Goal: Information Seeking & Learning: Understand process/instructions

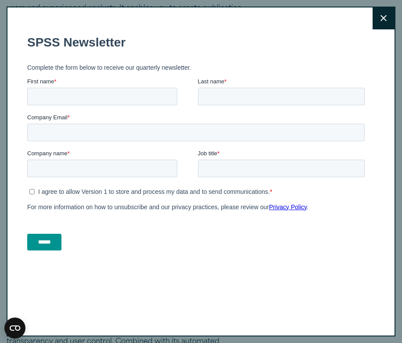
click at [380, 20] on icon at bounding box center [383, 18] width 6 height 6
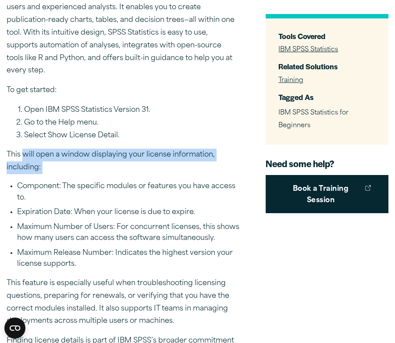
drag, startPoint x: 29, startPoint y: 149, endPoint x: 77, endPoint y: 169, distance: 52.3
click at [77, 169] on div "To help you get the most out of IBM SPSS Statistics, the Version 1 SPSS experts…" at bounding box center [123, 244] width 233 height 752
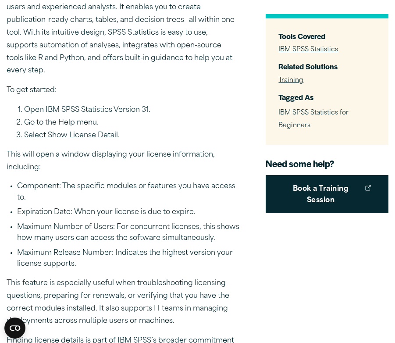
click at [68, 181] on li "Component: The specific modules or features you have access to." at bounding box center [128, 192] width 222 height 22
drag, startPoint x: 43, startPoint y: 182, endPoint x: 124, endPoint y: 180, distance: 80.7
click at [124, 181] on li "Component: The specific modules or features you have access to." at bounding box center [128, 192] width 222 height 22
drag, startPoint x: 45, startPoint y: 206, endPoint x: 92, endPoint y: 211, distance: 47.2
click at [92, 211] on ul "Component: The specific modules or features you have access to. Expiration Date…" at bounding box center [123, 225] width 233 height 89
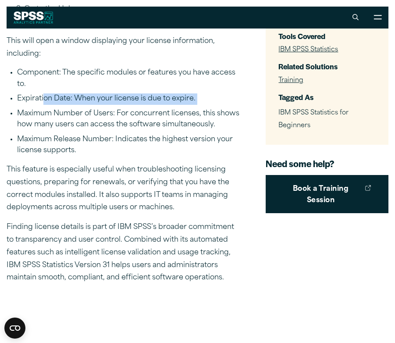
scroll to position [273, 0]
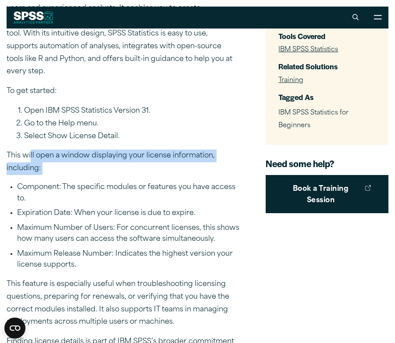
drag, startPoint x: 30, startPoint y: 150, endPoint x: 148, endPoint y: 168, distance: 119.3
click at [148, 168] on div "To help you get the most out of IBM SPSS Statistics, the Version 1 SPSS experts…" at bounding box center [123, 245] width 233 height 752
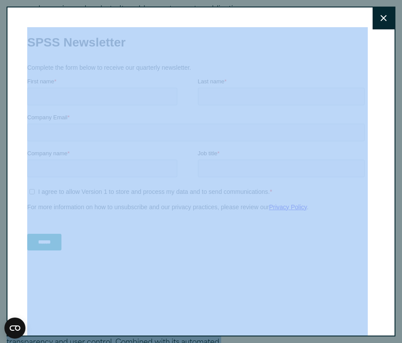
drag, startPoint x: 47, startPoint y: 210, endPoint x: 78, endPoint y: 134, distance: 82.0
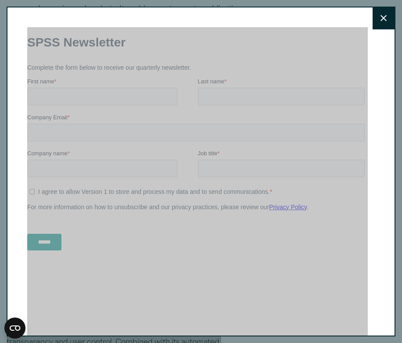
click at [77, 186] on ul "I agree to allow Version 1 to store and process my data and to send communicati…" at bounding box center [195, 190] width 337 height 11
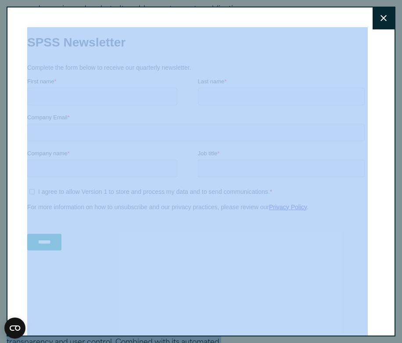
click at [381, 16] on button "Close" at bounding box center [383, 18] width 22 height 22
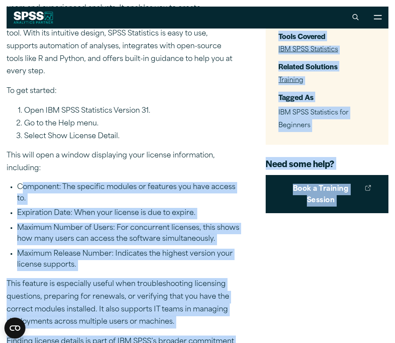
click at [73, 208] on li "Expiration Date: When your license is due to expire." at bounding box center [128, 213] width 222 height 11
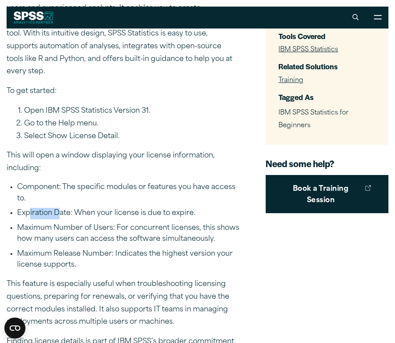
drag, startPoint x: 61, startPoint y: 201, endPoint x: 29, endPoint y: 210, distance: 33.5
click at [29, 210] on li "Expiration Date: When your license is due to expire." at bounding box center [128, 213] width 222 height 11
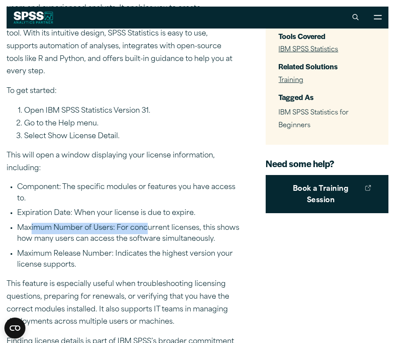
drag, startPoint x: 31, startPoint y: 218, endPoint x: 146, endPoint y: 217, distance: 114.5
click at [146, 223] on li "Maximum Number of Users: For concurrent licenses, this shows how many users can…" at bounding box center [128, 234] width 222 height 22
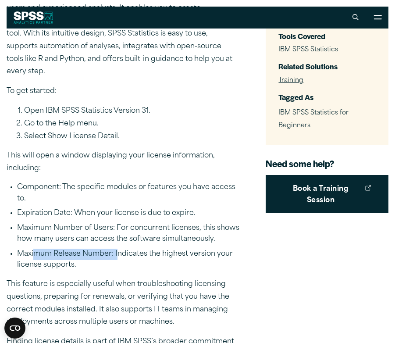
drag, startPoint x: 34, startPoint y: 245, endPoint x: 118, endPoint y: 242, distance: 83.8
click at [118, 249] on li "Maximum Release Number: Indicates the highest version your license supports." at bounding box center [128, 260] width 222 height 22
click at [124, 253] on li "Maximum Release Number: Indicates the highest version your license supports." at bounding box center [128, 260] width 222 height 22
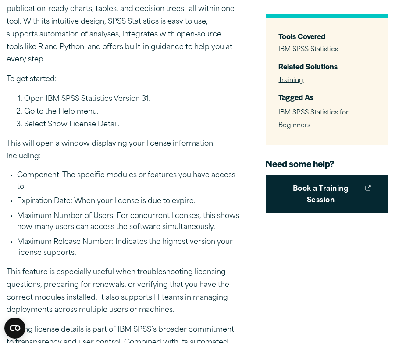
scroll to position [306, 0]
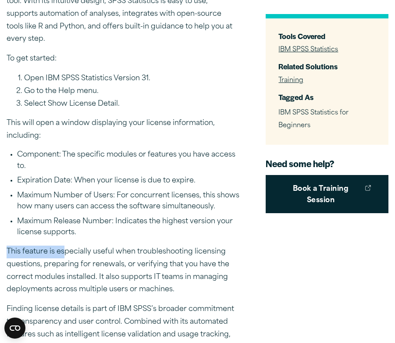
drag, startPoint x: 3, startPoint y: 241, endPoint x: 151, endPoint y: 239, distance: 148.2
click at [156, 246] on p "This feature is especially useful when troubleshooting licensing questions, pre…" at bounding box center [123, 271] width 233 height 50
